Goal: Task Accomplishment & Management: Manage account settings

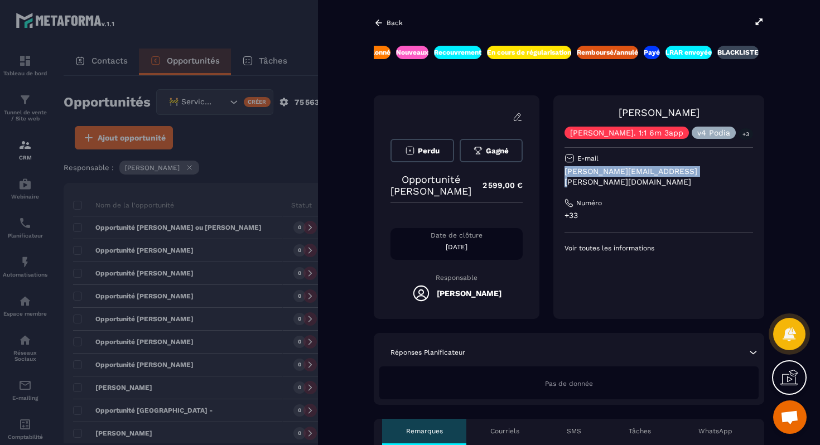
drag, startPoint x: 577, startPoint y: 172, endPoint x: 756, endPoint y: 167, distance: 178.6
click at [756, 167] on div "[PERSON_NAME] [PERSON_NAME]. 1:1 6m 3app v4 Podia +3 E-mail [PERSON_NAME][EMAIL…" at bounding box center [658, 207] width 211 height 224
copy p "[PERSON_NAME][EMAIL_ADDRESS][PERSON_NAME][DOMAIN_NAME]"
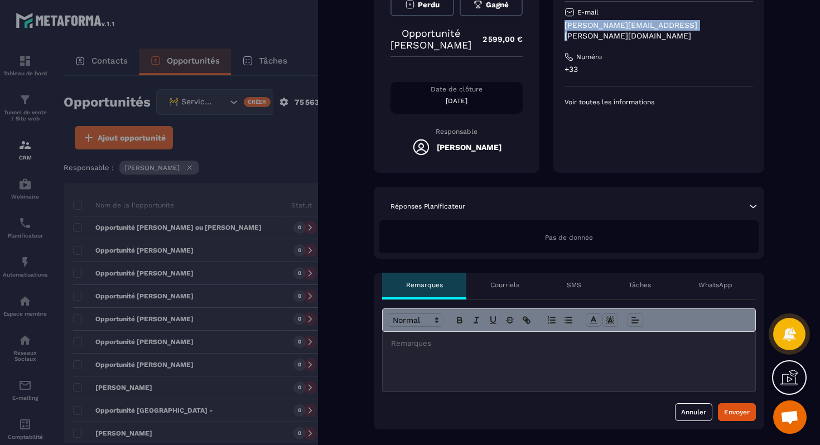
scroll to position [275, 0]
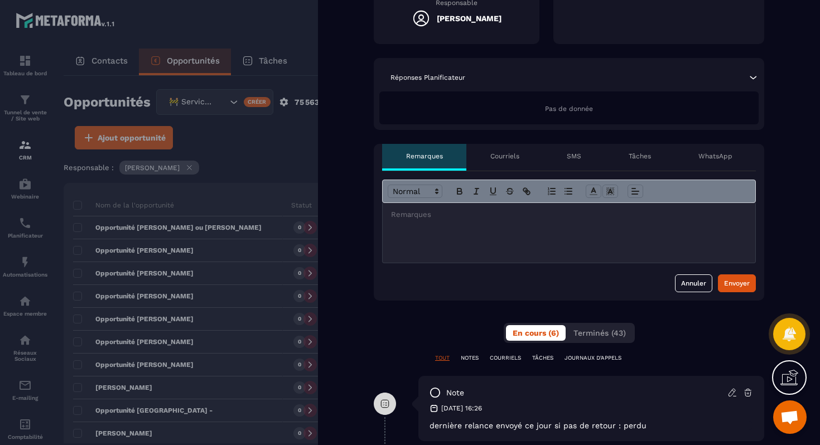
click at [541, 242] on div at bounding box center [569, 233] width 373 height 60
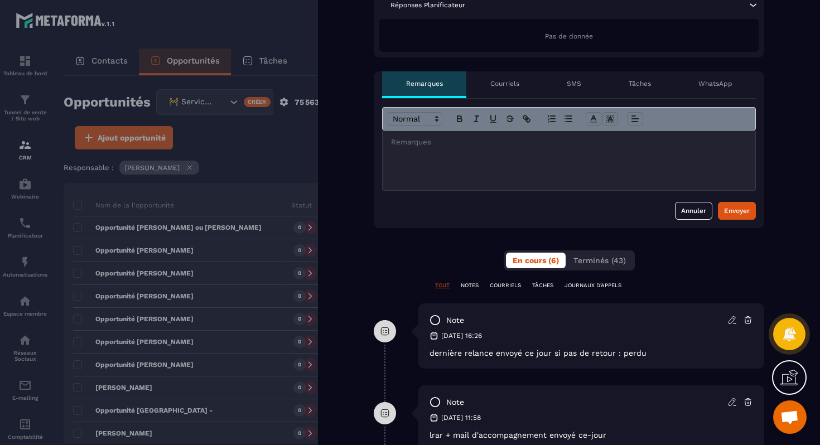
scroll to position [431, 0]
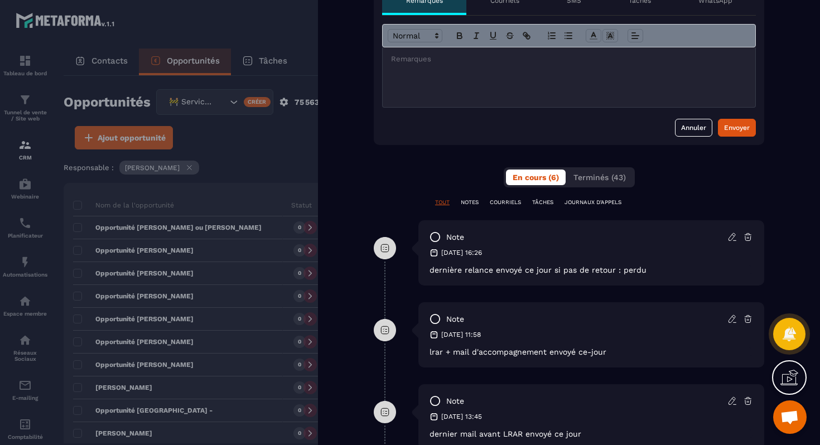
click at [213, 239] on div at bounding box center [410, 222] width 820 height 445
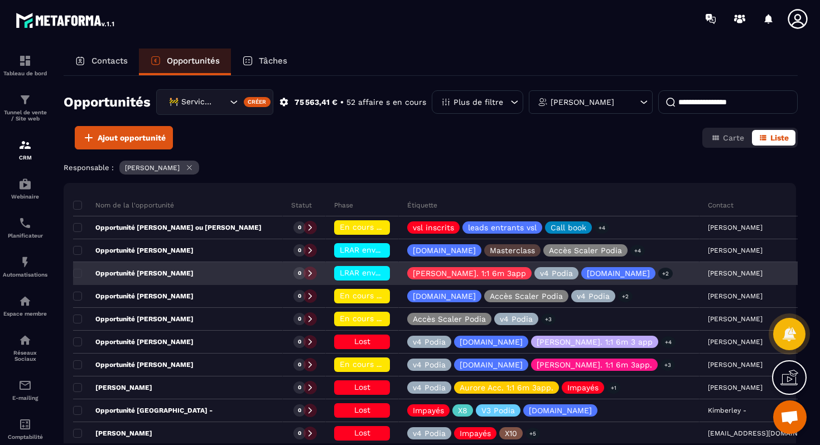
click at [340, 274] on span "LRAR envoyée" at bounding box center [366, 272] width 53 height 9
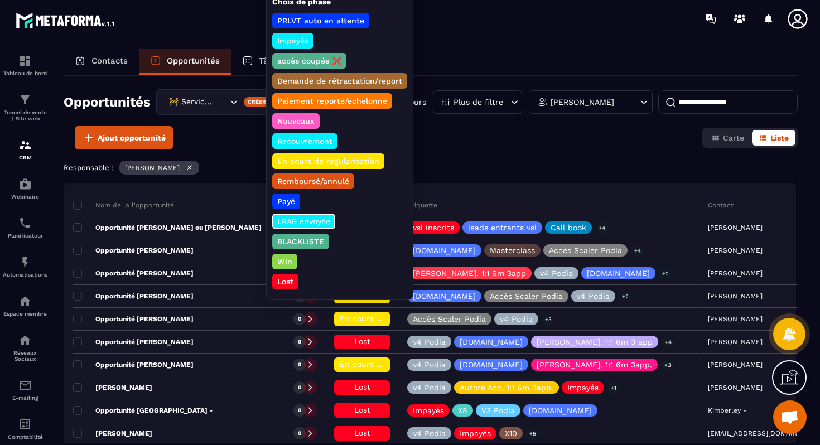
click at [293, 281] on p "Lost" at bounding box center [286, 281] width 20 height 11
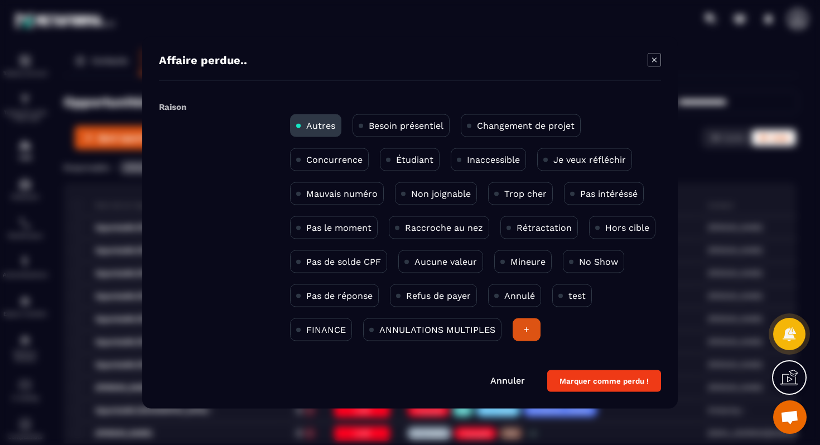
click at [455, 196] on p "Non joignable" at bounding box center [441, 194] width 60 height 11
click at [620, 375] on button "Marquer comme perdu !" at bounding box center [604, 381] width 114 height 22
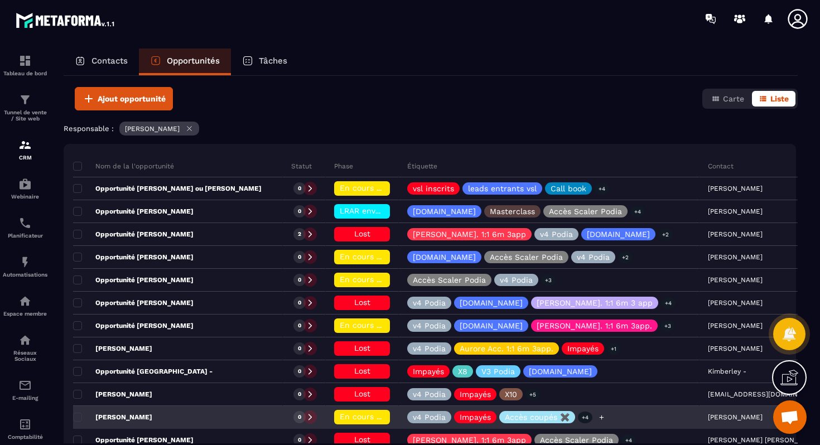
scroll to position [36, 0]
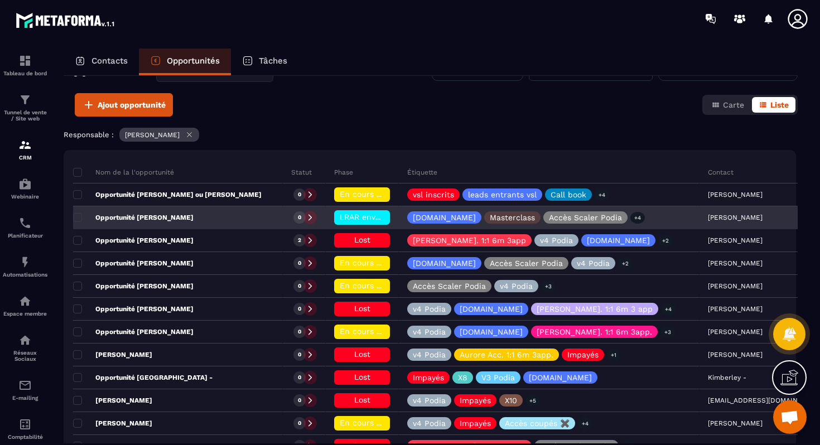
click at [191, 216] on div "Opportunité [PERSON_NAME]" at bounding box center [178, 218] width 210 height 22
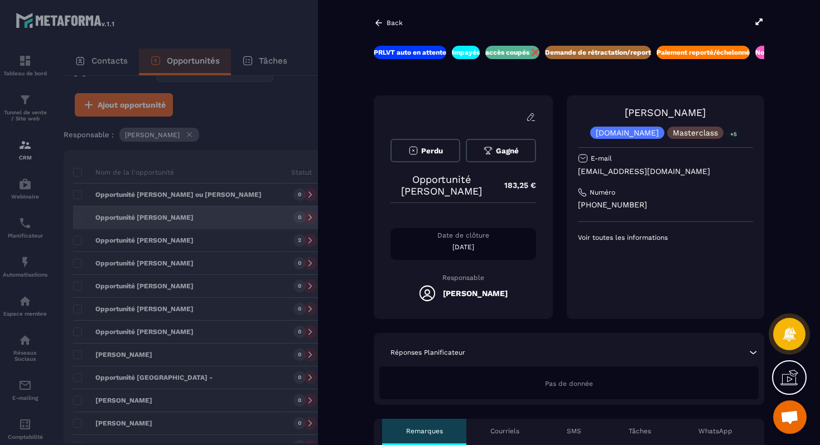
scroll to position [0, 25]
